Goal: Communication & Community: Answer question/provide support

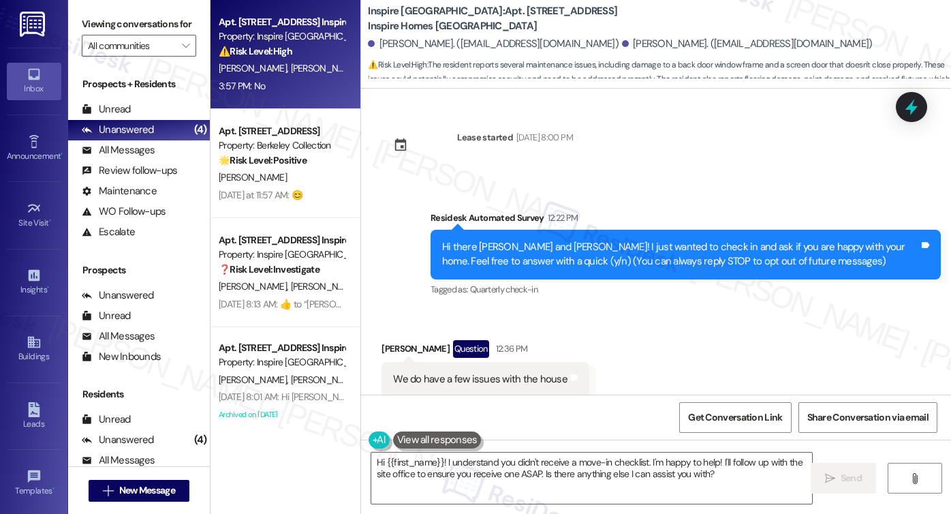
scroll to position [1191, 0]
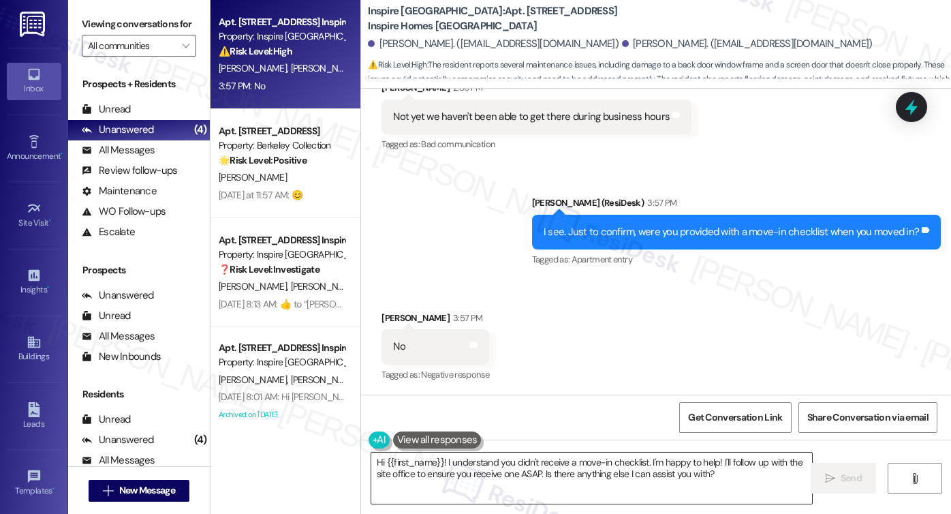
click at [468, 475] on textarea "Hi {{first_name}}! I understand you didn't receive a move-in checklist. I'm hap…" at bounding box center [591, 477] width 441 height 51
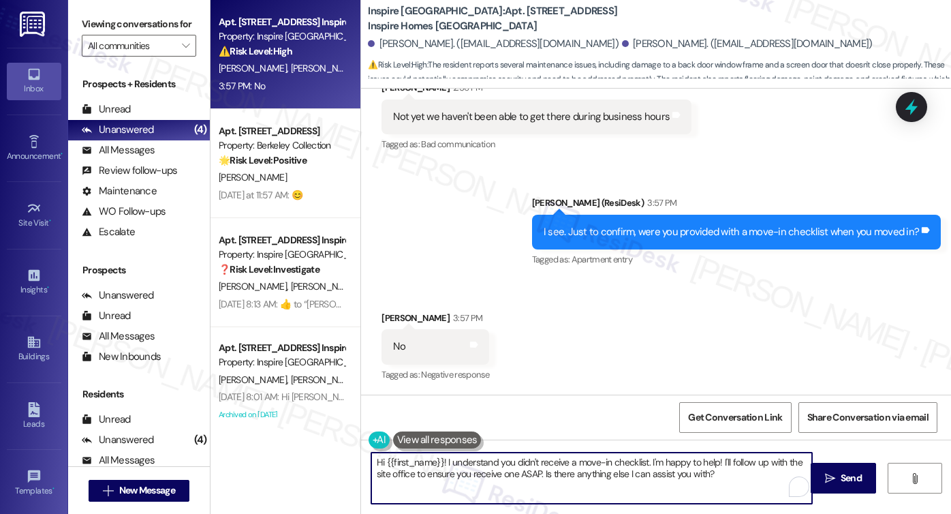
click at [477, 471] on textarea "Hi {{first_name}}! I understand you didn't receive a move-in checklist. I'm hap…" at bounding box center [591, 477] width 441 height 51
click at [518, 470] on textarea "Hi {{first_name}}! I understand you didn't receive a move-in checklist. I'm hap…" at bounding box center [591, 477] width 441 height 51
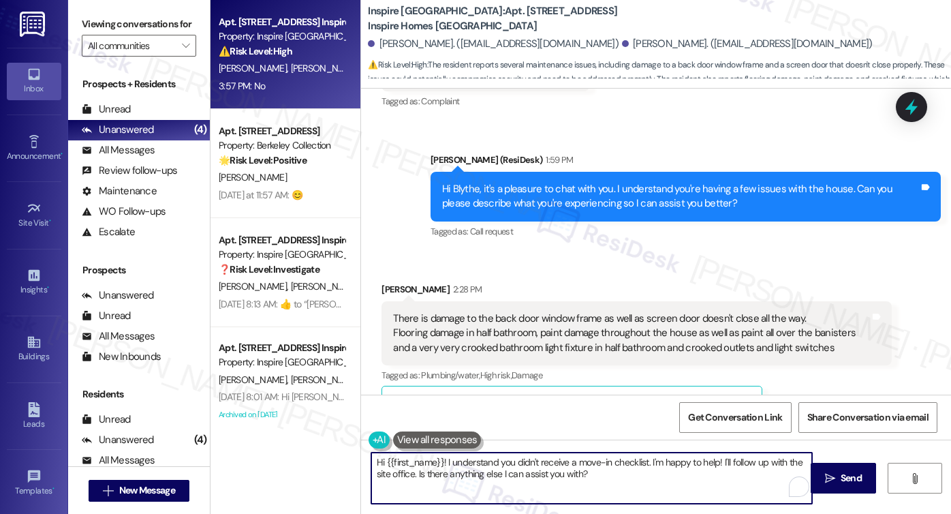
scroll to position [373, 0]
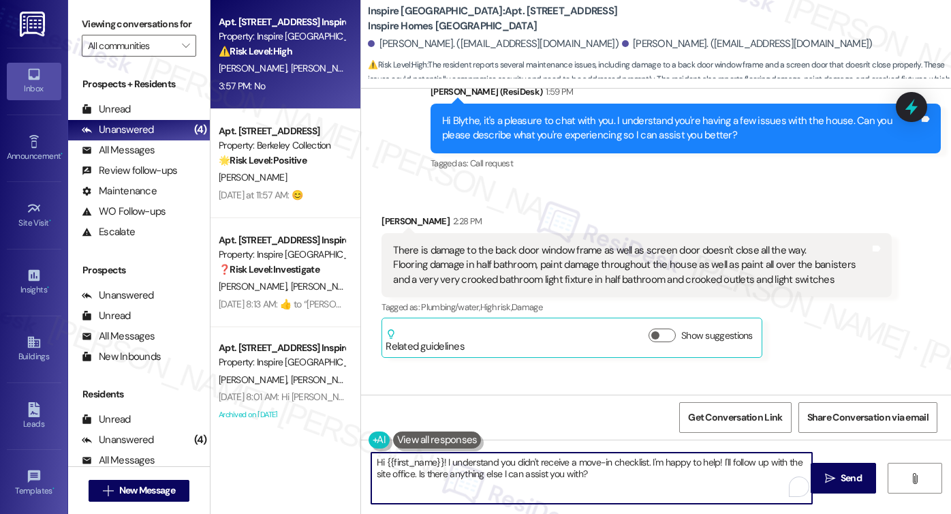
click at [583, 467] on textarea "Hi {{first_name}}! I understand you didn't receive a move-in checklist. I'm hap…" at bounding box center [591, 477] width 441 height 51
click at [479, 472] on textarea "Hi {{first_name}}! I understand you didn't receive a move-in checklist. I'm hap…" at bounding box center [591, 477] width 441 height 51
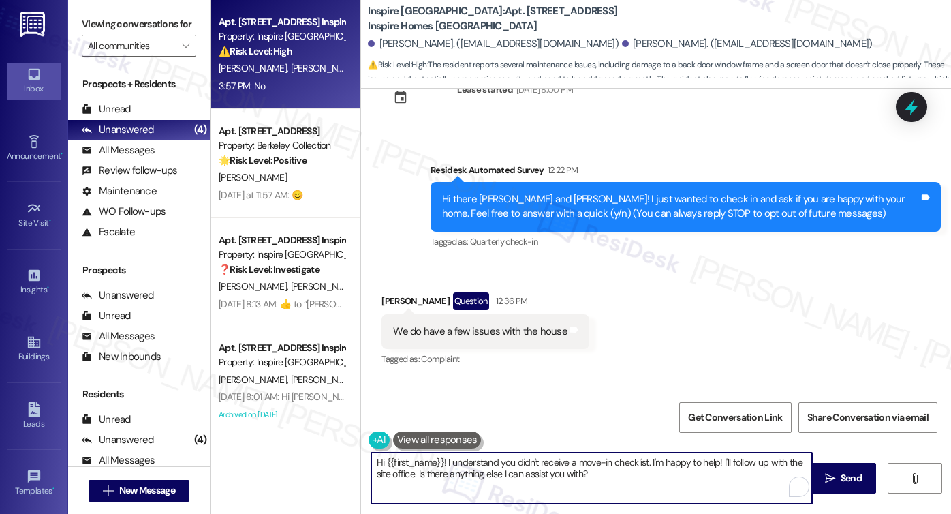
scroll to position [33, 0]
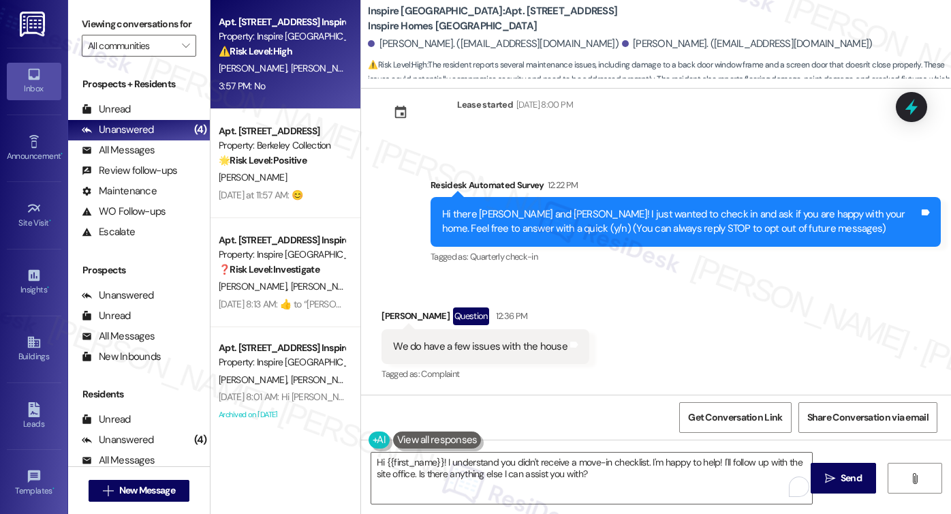
click at [123, 16] on label "Viewing conversations for" at bounding box center [139, 24] width 114 height 21
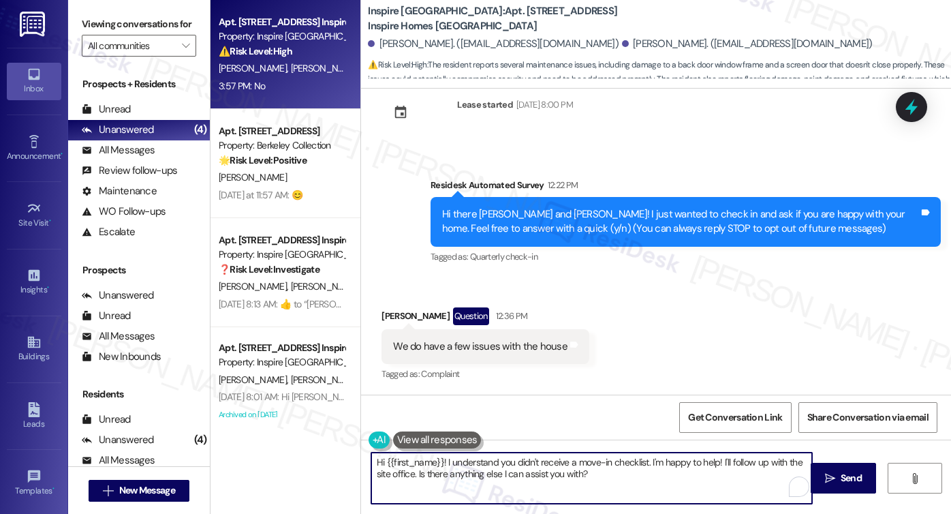
click at [613, 465] on textarea "Hi {{first_name}}! I understand you didn't receive a move-in checklist. I'm hap…" at bounding box center [591, 477] width 441 height 51
click at [654, 476] on textarea "Hi {{first_name}}! I understand you didn't receive a move-in checklist. I'm hap…" at bounding box center [591, 477] width 441 height 51
drag, startPoint x: 443, startPoint y: 460, endPoint x: 304, endPoint y: 451, distance: 138.6
click at [304, 451] on div "Apt. [STREET_ADDRESS] Inspire Homes Bonds Ranch Property: Inspire Bond Ranch ⚠️…" at bounding box center [580, 257] width 740 height 514
click at [753, 460] on textarea "I understand you didn't receive a move-in checklist. I'm happy to help! I'll fo…" at bounding box center [591, 477] width 441 height 51
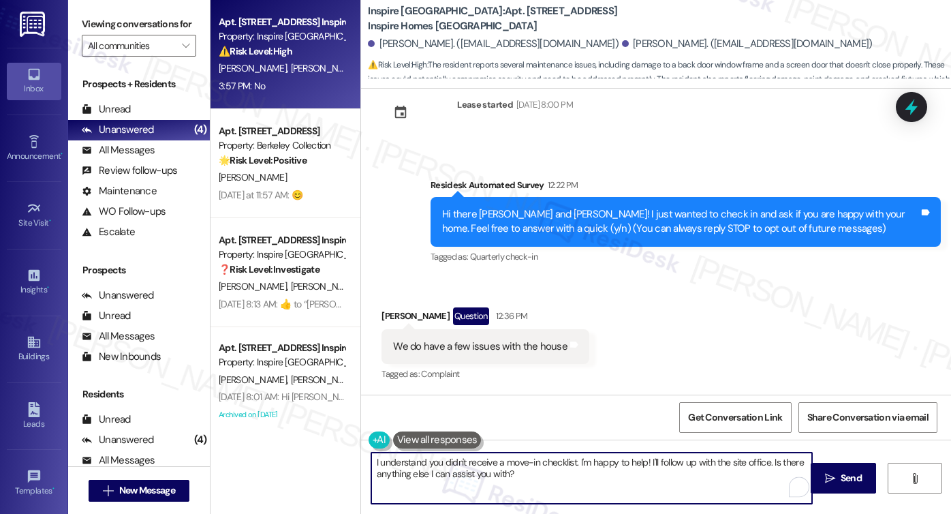
click at [753, 460] on textarea "I understand you didn't receive a move-in checklist. I'm happy to help! I'll fo…" at bounding box center [591, 477] width 441 height 51
click at [406, 467] on textarea "I understand you didn't receive a move-in checklist. I'm happy to help! I'll fo…" at bounding box center [591, 477] width 441 height 51
click at [482, 466] on textarea "I understand you didn't receive a move-in checklist. I'm happy to help! I'll fo…" at bounding box center [591, 477] width 441 height 51
type textarea "I understand you didn't receive a move-in checklist. I'm happy to help! I'll fo…"
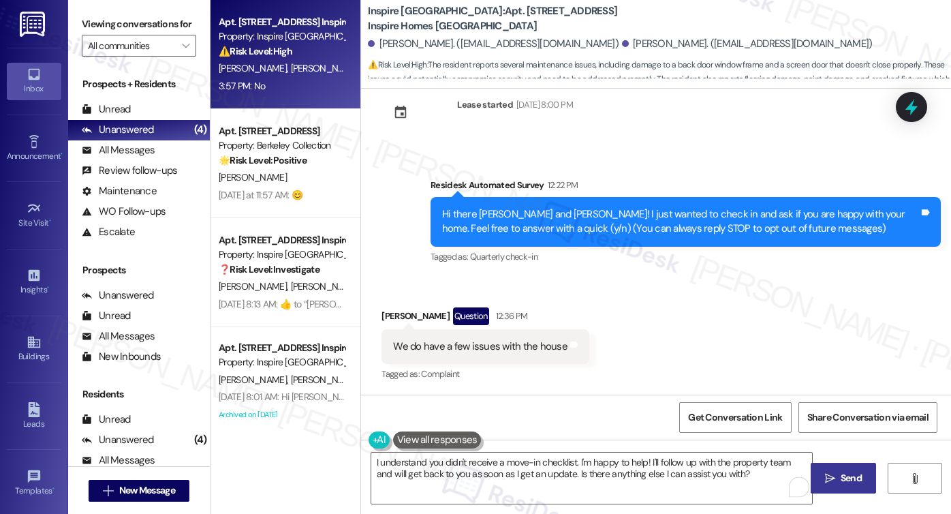
drag, startPoint x: 828, startPoint y: 475, endPoint x: 817, endPoint y: 475, distance: 10.2
click at [828, 475] on icon "" at bounding box center [830, 478] width 10 height 11
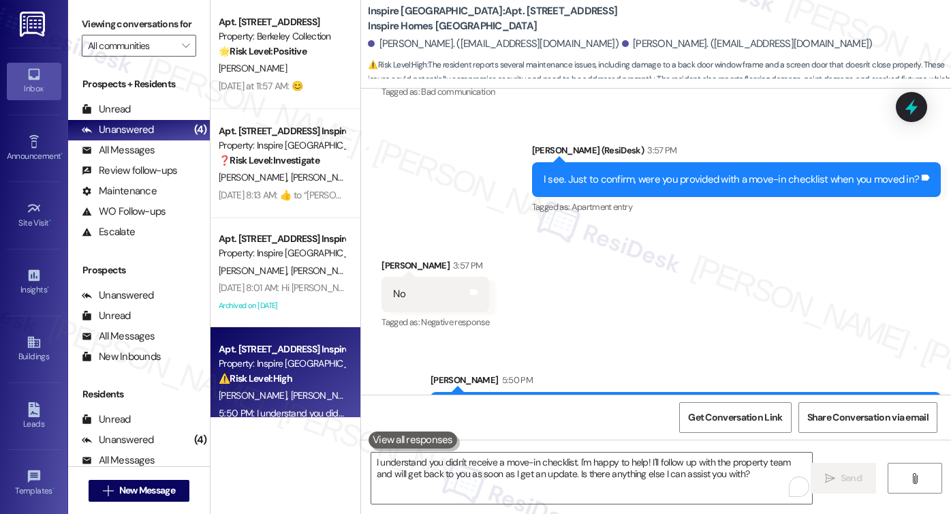
scroll to position [1300, 0]
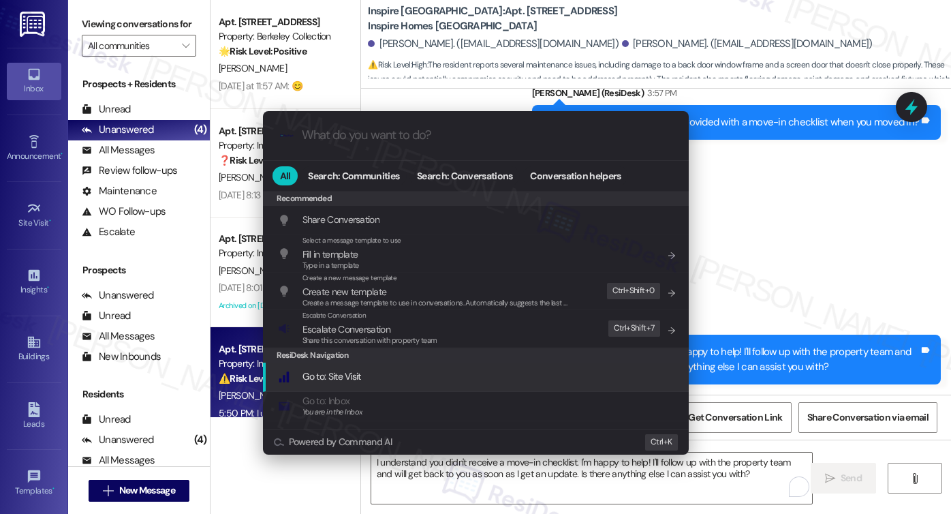
click at [502, 343] on div "Escalate Conversation Escalate Conversation Share this conversation with proper…" at bounding box center [477, 328] width 398 height 37
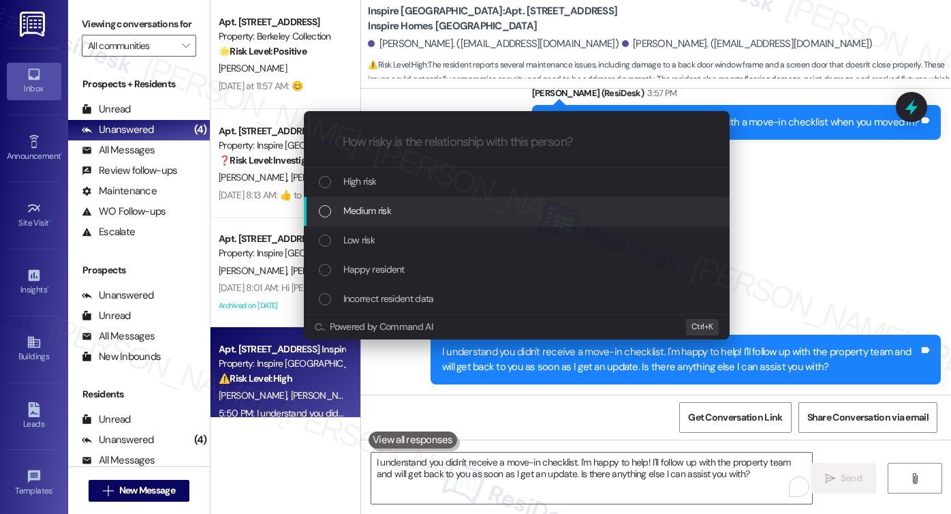
click at [399, 216] on div "Medium risk" at bounding box center [518, 210] width 398 height 15
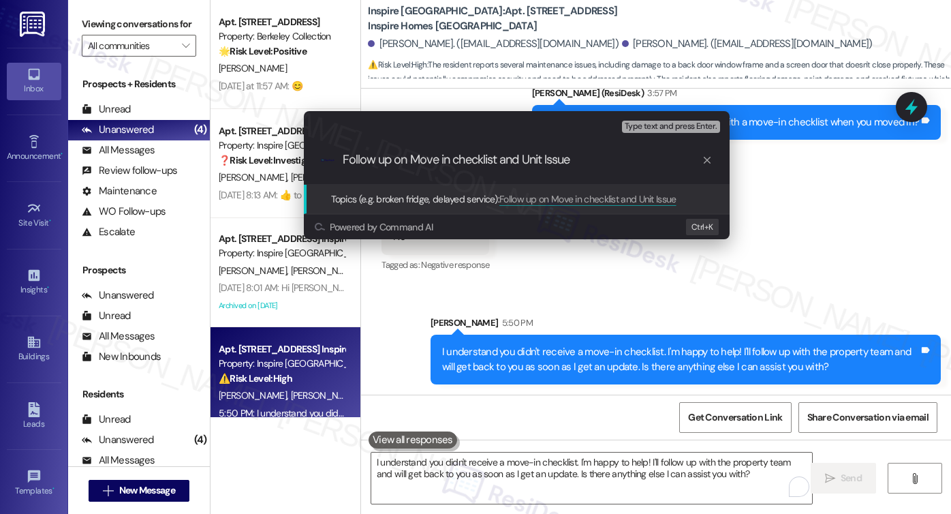
type input "Follow up on Move in checklist and Unit Issues"
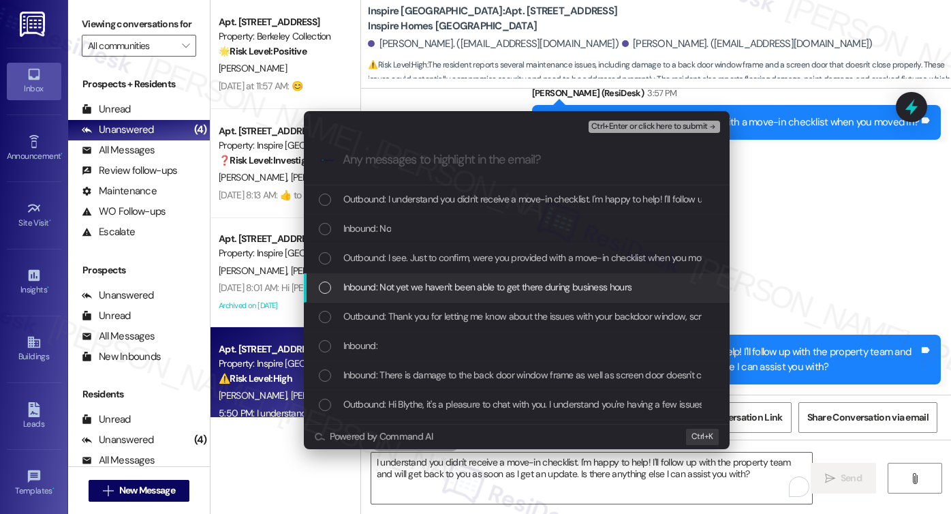
click at [420, 284] on span "Inbound: Not yet we haven't been able to get there during business hours" at bounding box center [487, 286] width 289 height 15
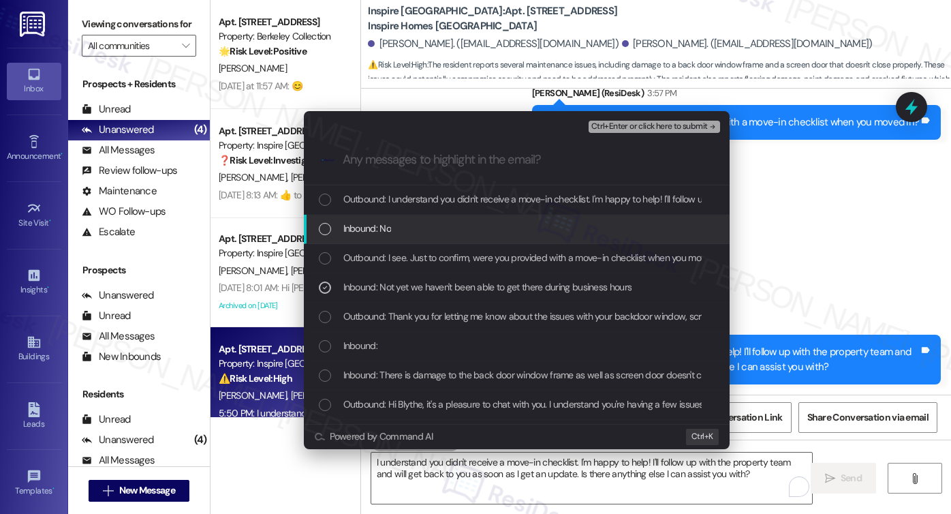
click at [413, 231] on div "Inbound: No" at bounding box center [518, 228] width 398 height 15
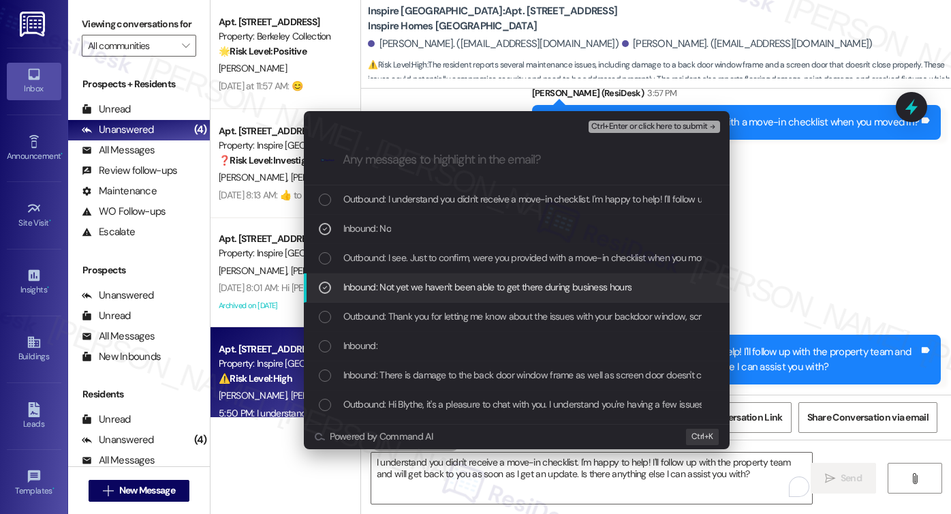
click at [428, 299] on div "Inbound: Not yet we haven't been able to get there during business hours" at bounding box center [517, 287] width 426 height 29
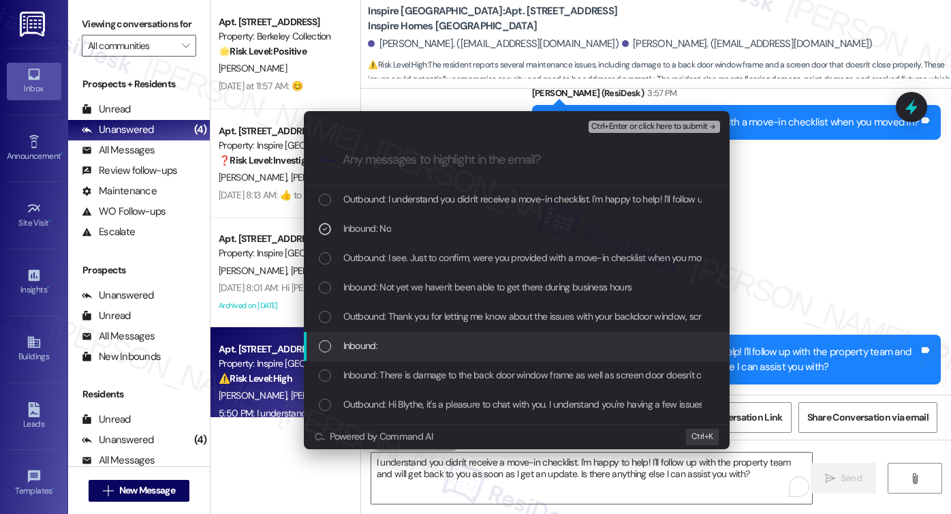
click at [407, 351] on div "Inbound:" at bounding box center [518, 345] width 398 height 15
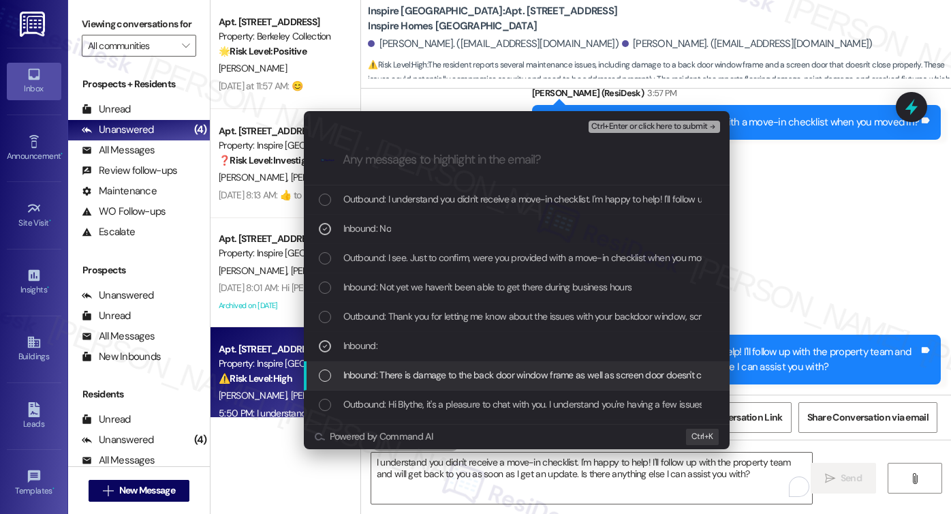
click at [413, 370] on span "Inbound: There is damage to the back door window frame as well as screen door d…" at bounding box center [970, 374] width 1254 height 15
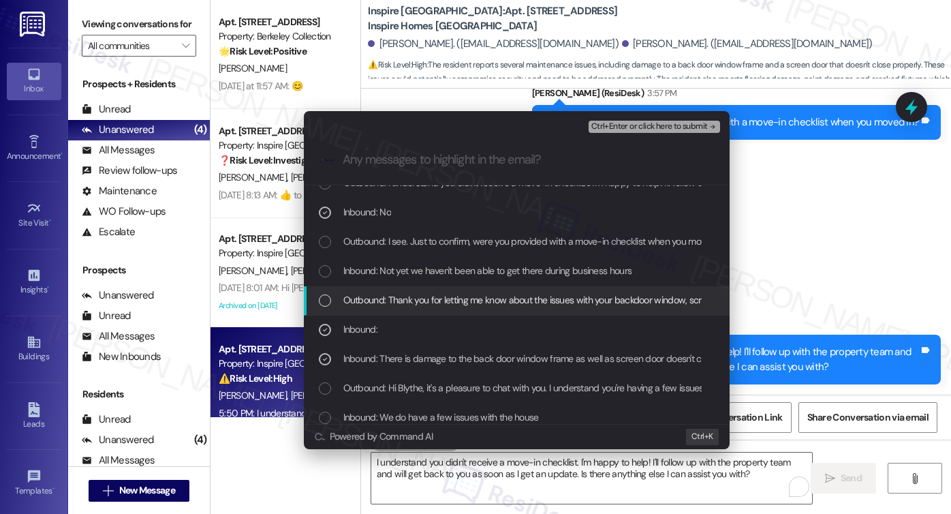
scroll to position [0, 0]
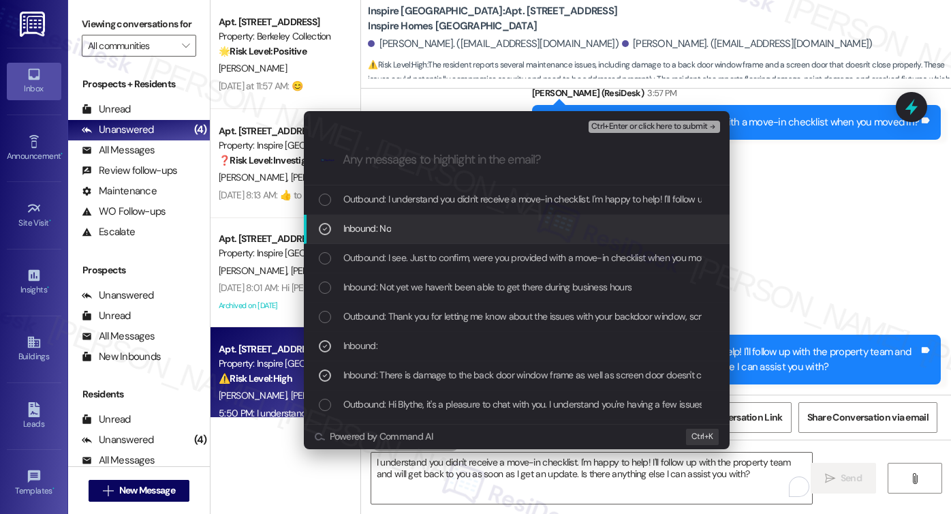
click at [446, 225] on div "Inbound: No" at bounding box center [518, 228] width 398 height 15
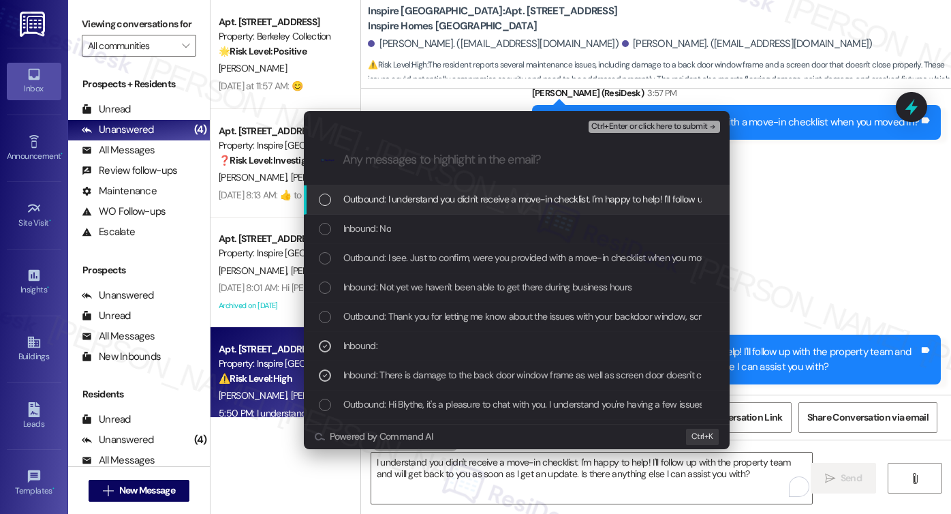
click at [689, 124] on span "Ctrl+Enter or click here to submit" at bounding box center [649, 127] width 116 height 10
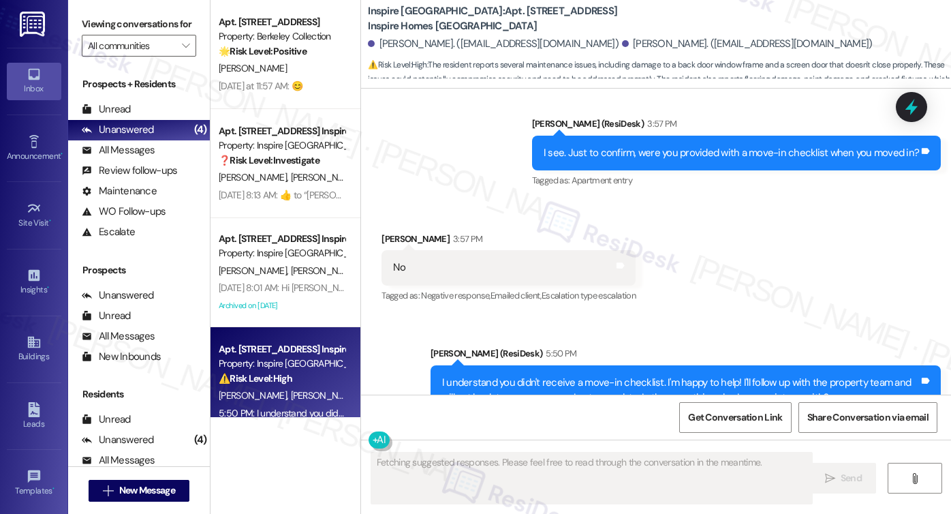
scroll to position [1321, 0]
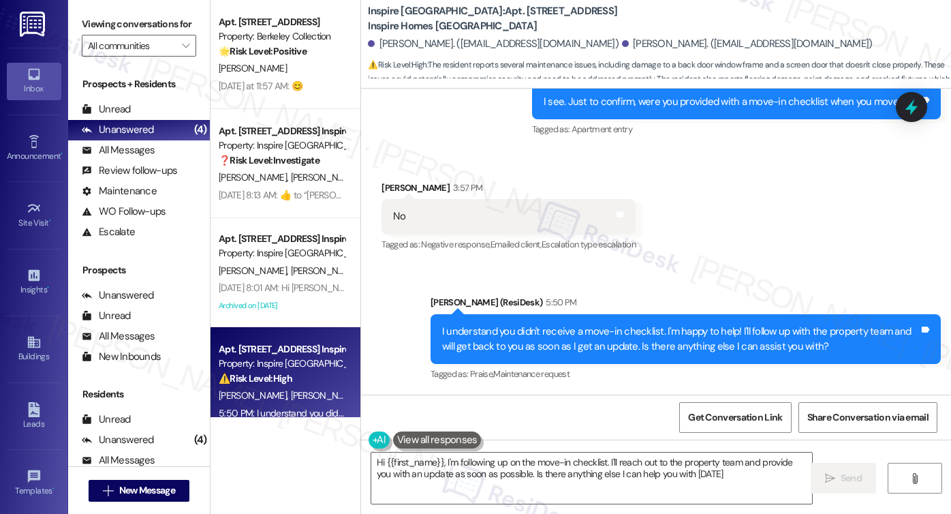
type textarea "Hi {{first_name}}, I'm following up on the move-in checklist. I'll reach out to…"
